Goal: Browse casually

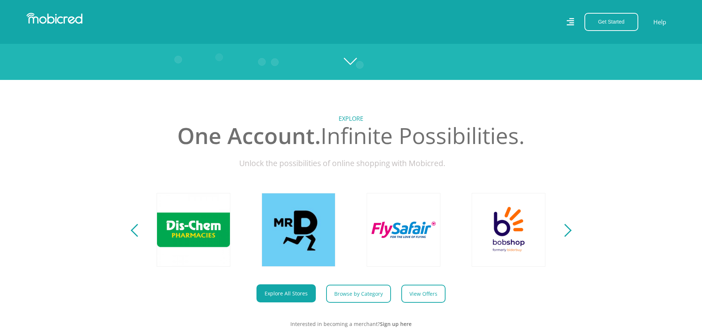
scroll to position [295, 0]
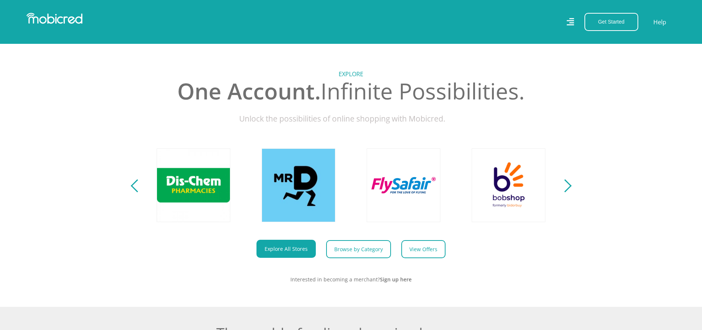
click at [567, 192] on div "Next" at bounding box center [564, 185] width 13 height 13
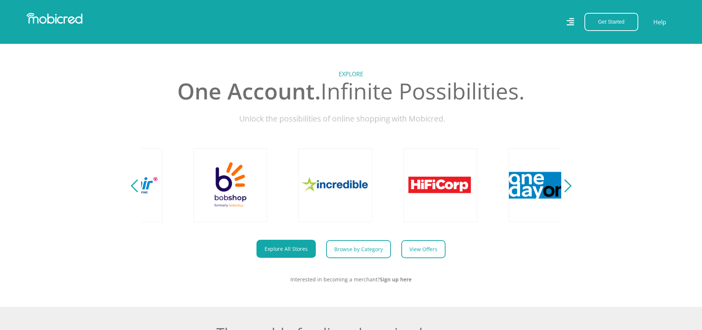
scroll to position [0, 1365]
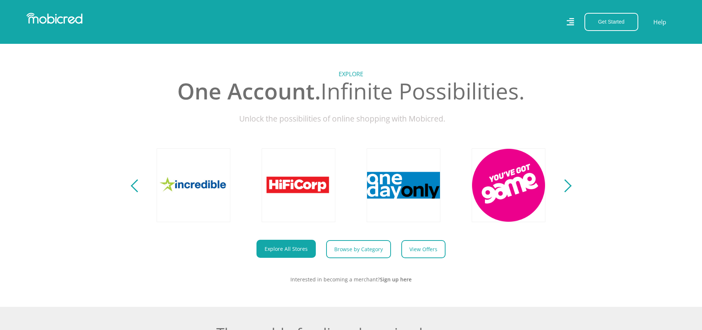
click at [567, 191] on div "Next" at bounding box center [564, 185] width 13 height 13
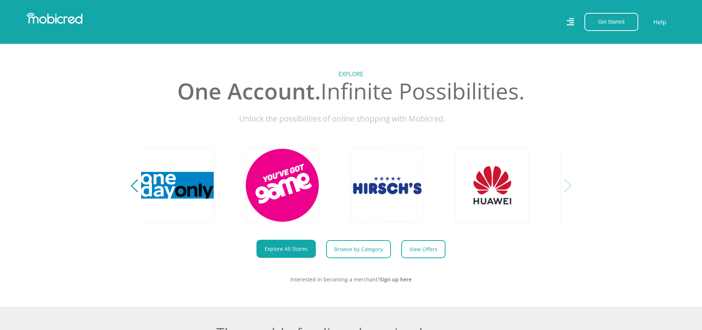
scroll to position [0, 1680]
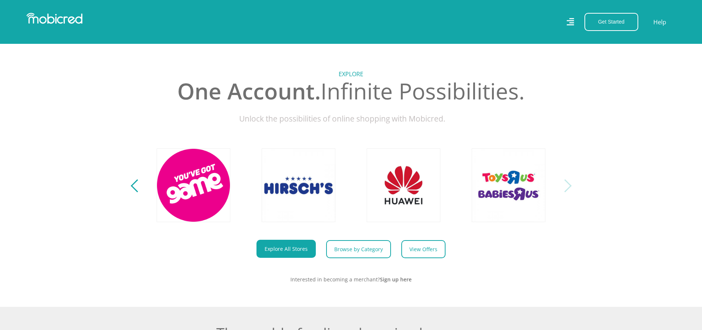
click at [566, 192] on div "Next" at bounding box center [564, 185] width 13 height 13
click at [568, 193] on button "Next" at bounding box center [564, 185] width 9 height 15
click at [135, 189] on div "Previous" at bounding box center [136, 185] width 13 height 13
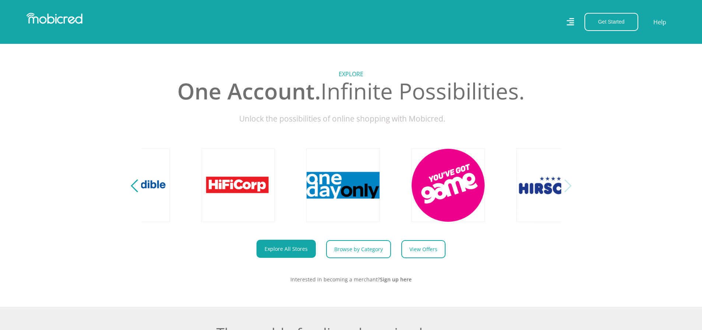
click at [135, 189] on div "Previous" at bounding box center [136, 185] width 13 height 13
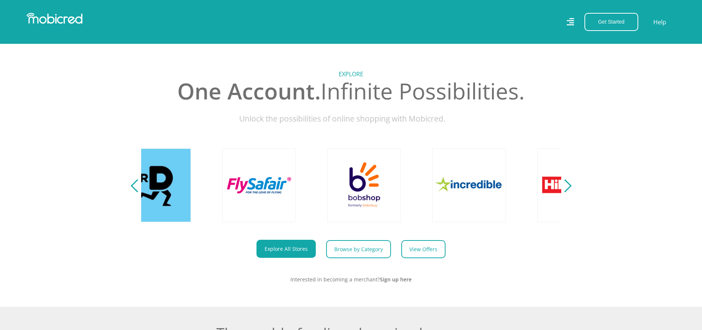
click at [135, 189] on div "Previous" at bounding box center [136, 185] width 13 height 13
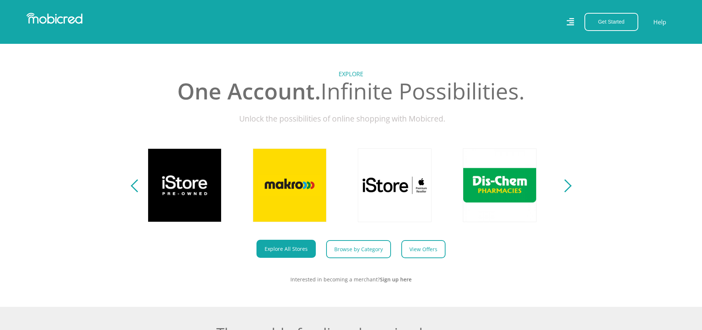
click at [135, 189] on div "Previous" at bounding box center [136, 185] width 13 height 13
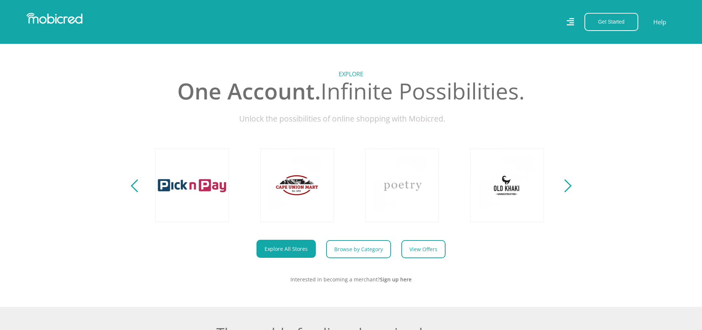
scroll to position [0, 210]
click at [135, 189] on div "Previous" at bounding box center [136, 185] width 13 height 13
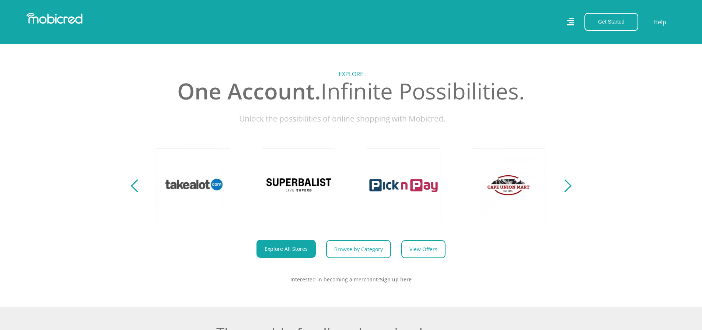
scroll to position [0, 0]
click at [135, 189] on div "Previous" at bounding box center [136, 185] width 13 height 13
click at [569, 193] on button "Next" at bounding box center [564, 185] width 9 height 15
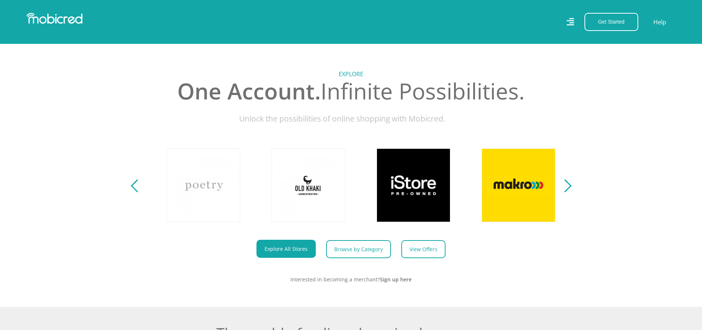
scroll to position [0, 420]
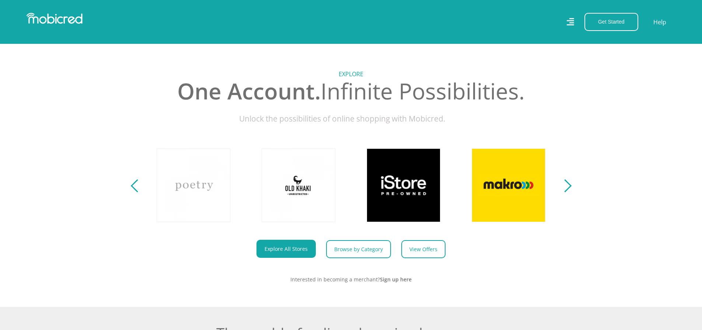
click at [569, 193] on button "Next" at bounding box center [564, 185] width 9 height 15
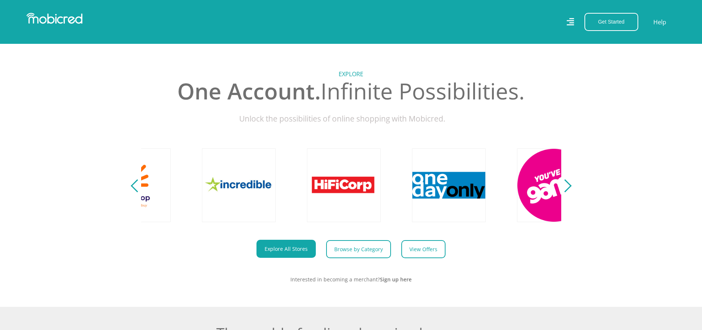
scroll to position [0, 1365]
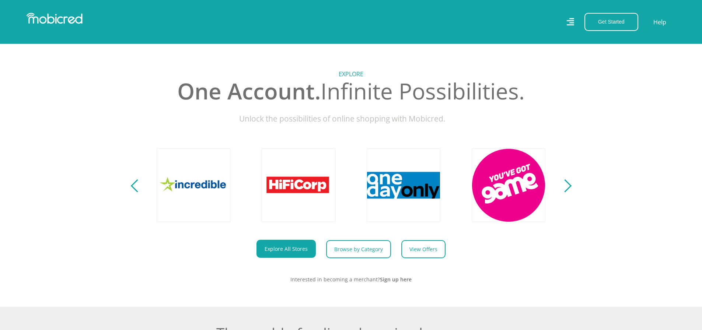
click at [137, 190] on div "Previous" at bounding box center [136, 185] width 13 height 13
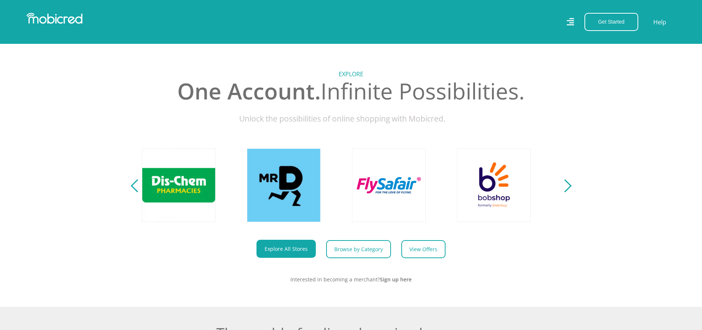
scroll to position [0, 945]
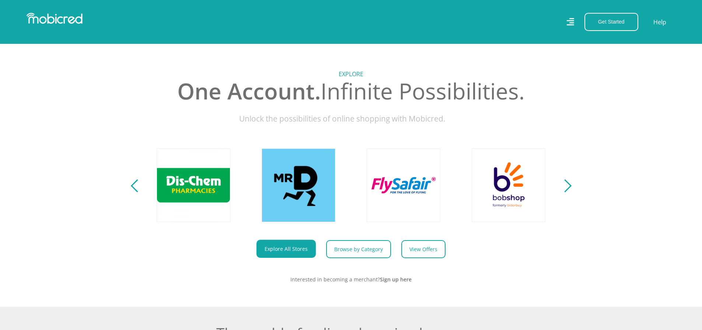
click at [147, 190] on div at bounding box center [193, 185] width 105 height 74
click at [135, 192] on div "Previous" at bounding box center [136, 185] width 13 height 13
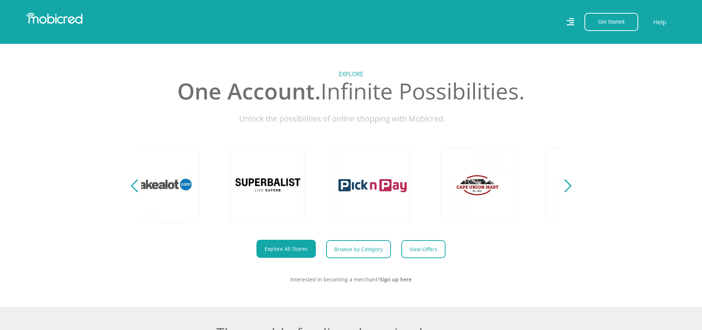
scroll to position [0, 4]
